Goal: Download file/media

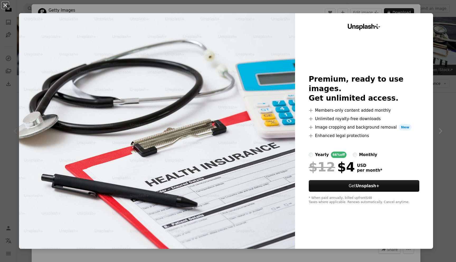
click at [448, 39] on div "An X shape Unsplash+ Premium, ready to use images. Get unlimited access. A plus…" at bounding box center [228, 131] width 456 height 262
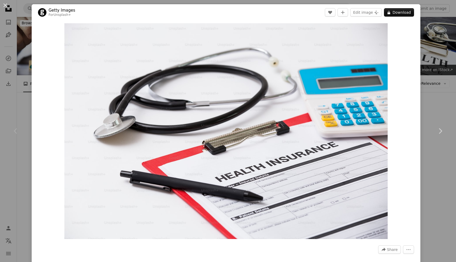
click at [437, 39] on div "An X shape Chevron left Chevron right Getty Images For Unsplash+ A heart A plus…" at bounding box center [228, 131] width 456 height 262
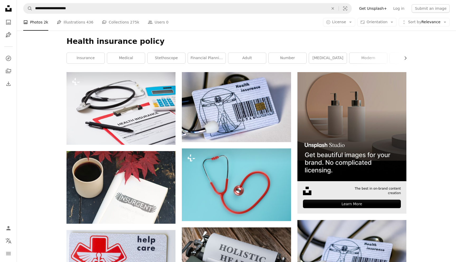
scroll to position [15, 0]
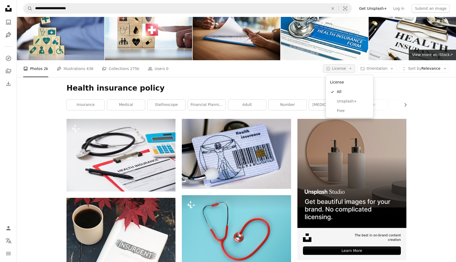
click at [352, 66] on icon "Arrow down" at bounding box center [350, 68] width 5 height 5
click at [341, 109] on span "Free" at bounding box center [353, 110] width 32 height 5
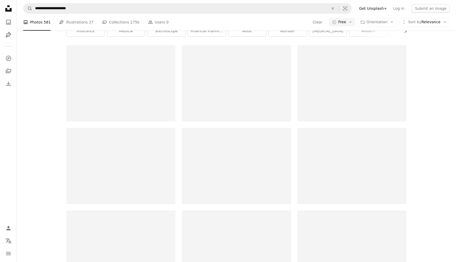
scroll to position [89, 0]
